Goal: Task Accomplishment & Management: Use online tool/utility

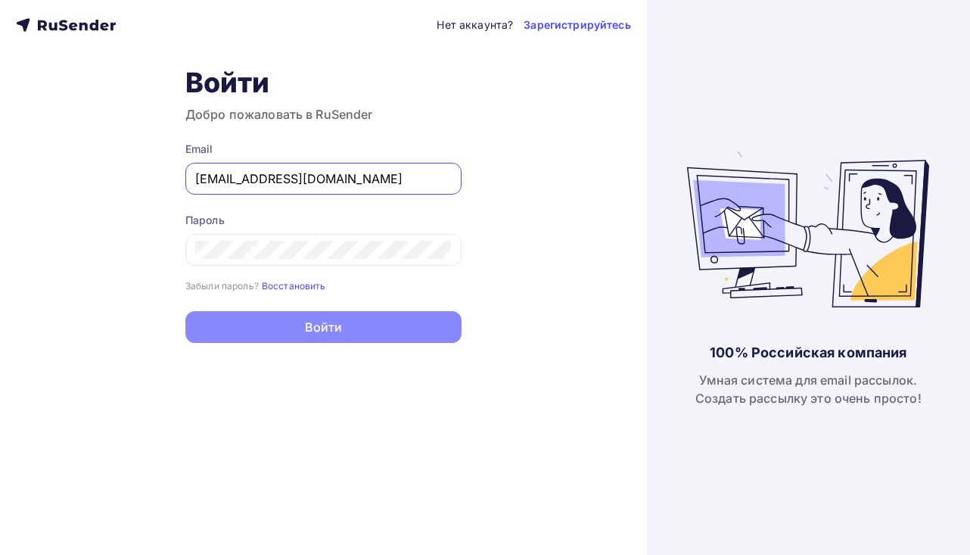
type input "[EMAIL_ADDRESS][DOMAIN_NAME]"
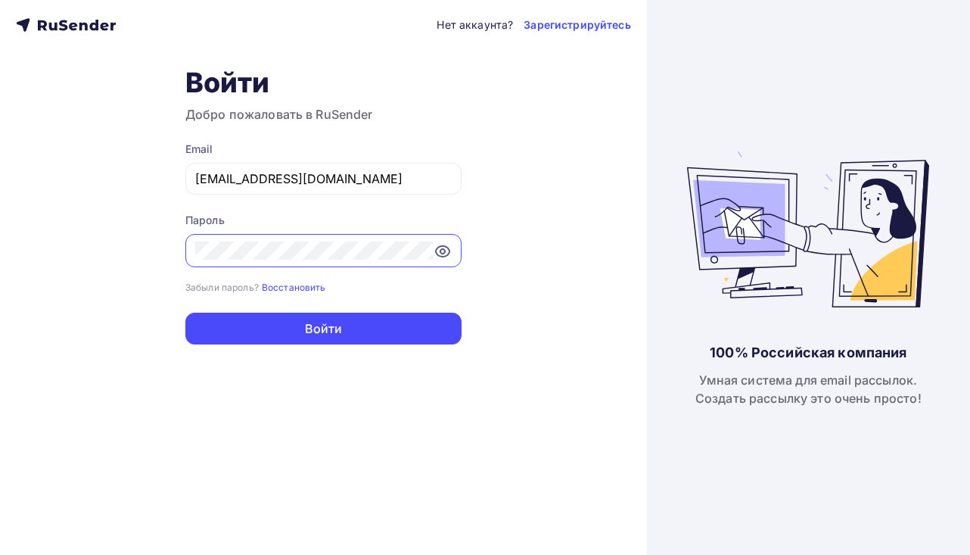
click at [323, 329] on button "Войти" at bounding box center [323, 328] width 276 height 32
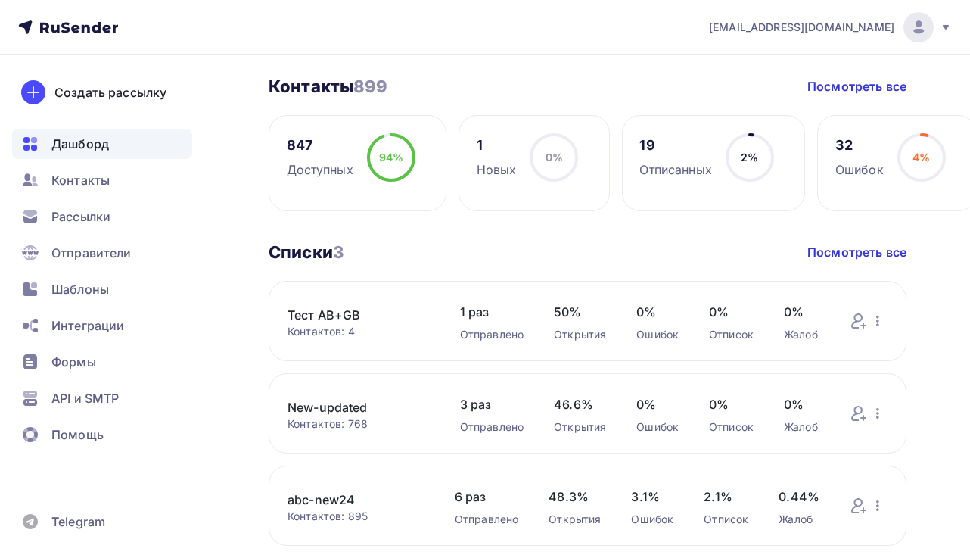
scroll to position [368, 0]
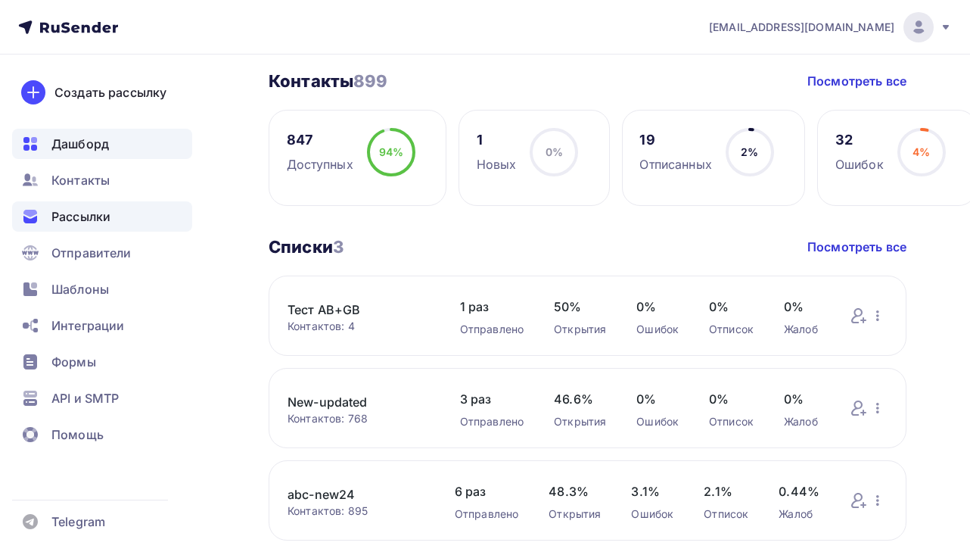
click at [113, 214] on div "Рассылки" at bounding box center [102, 216] width 180 height 30
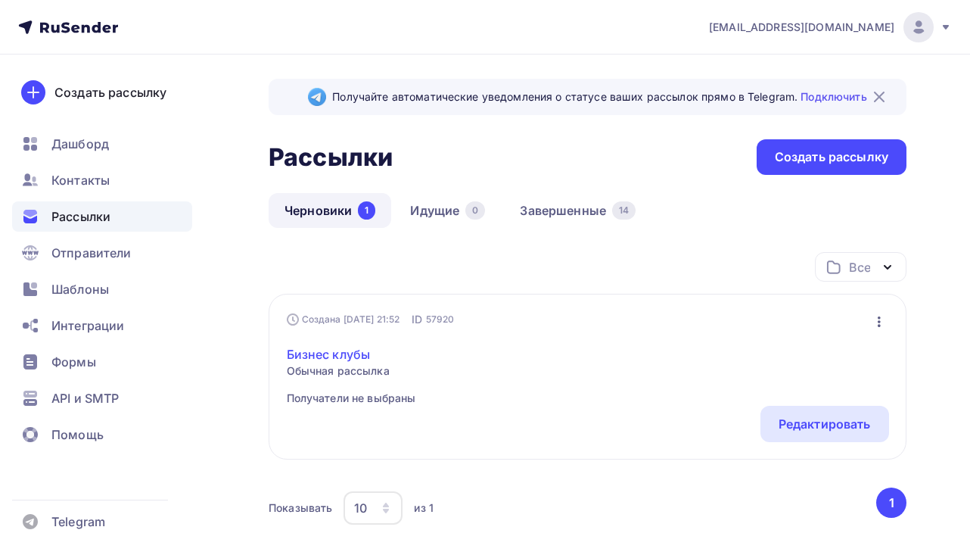
click at [352, 359] on link "Бизнес клубы" at bounding box center [351, 354] width 129 height 18
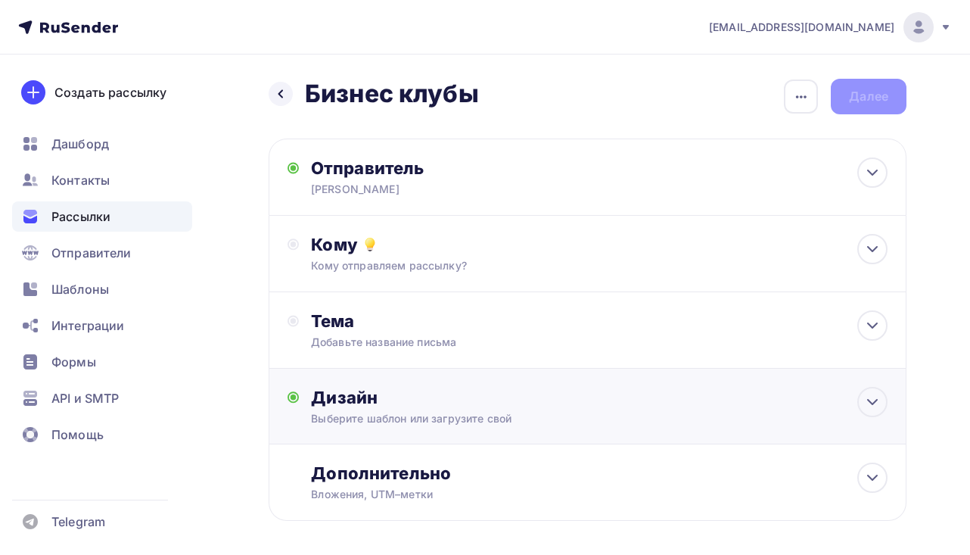
click at [364, 394] on div "Дизайн" at bounding box center [599, 397] width 576 height 21
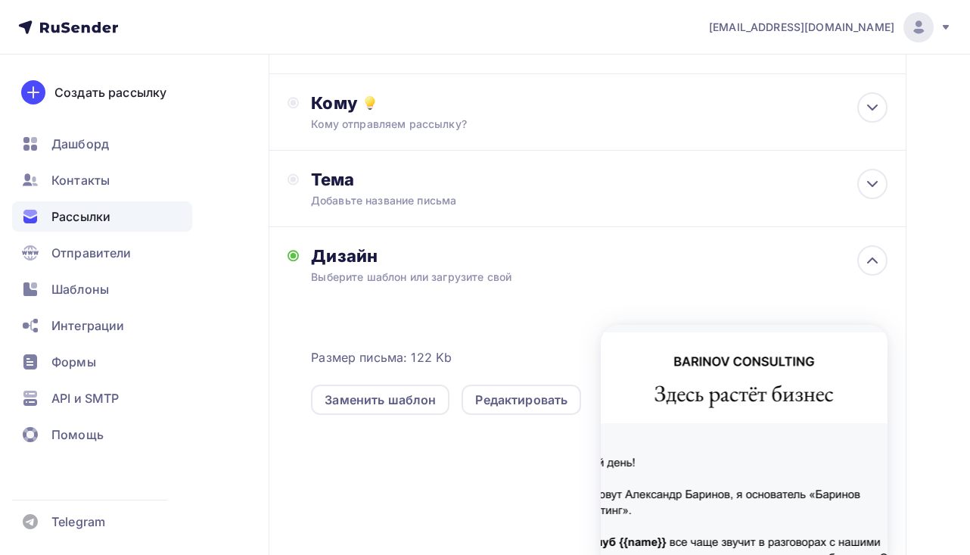
scroll to position [142, 0]
click at [522, 398] on div "Редактировать" at bounding box center [521, 399] width 92 height 18
